Goal: Transaction & Acquisition: Purchase product/service

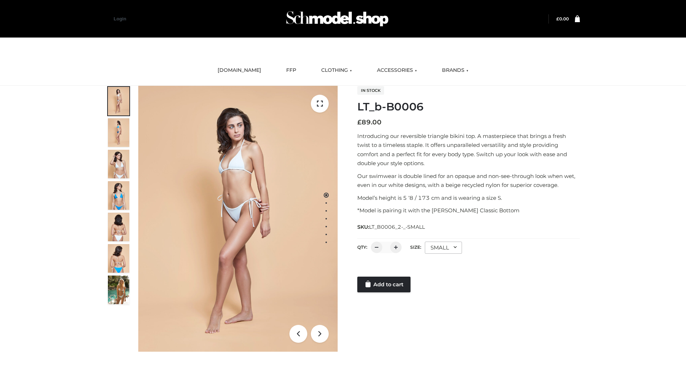
click at [384, 284] on link "Add to cart" at bounding box center [383, 285] width 53 height 16
